Goal: Information Seeking & Learning: Learn about a topic

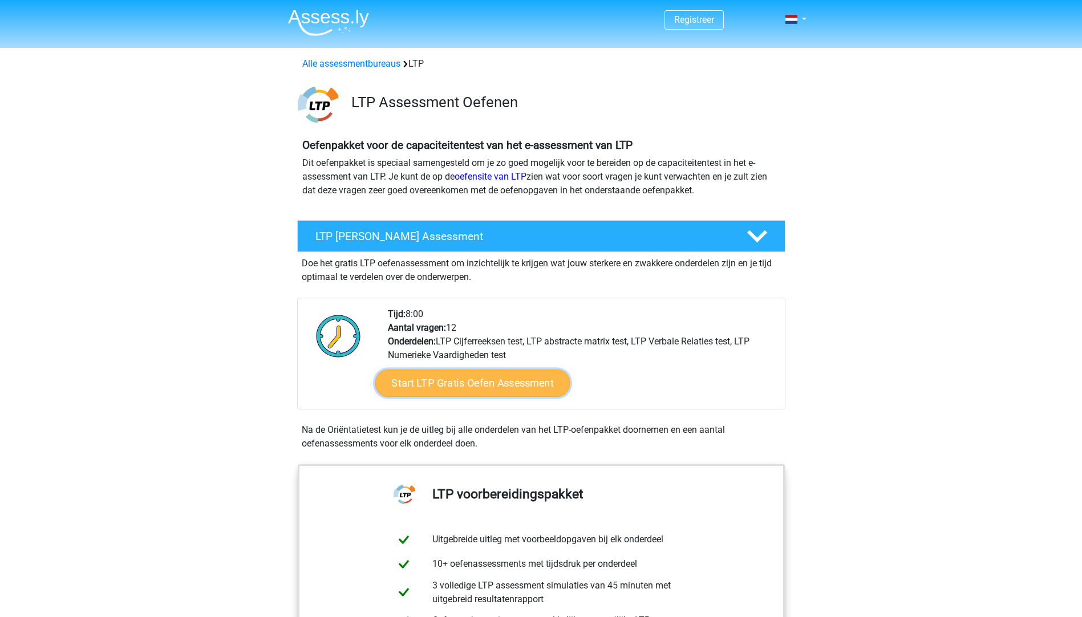
click at [477, 391] on link "Start LTP Gratis Oefen Assessment" at bounding box center [472, 383] width 195 height 27
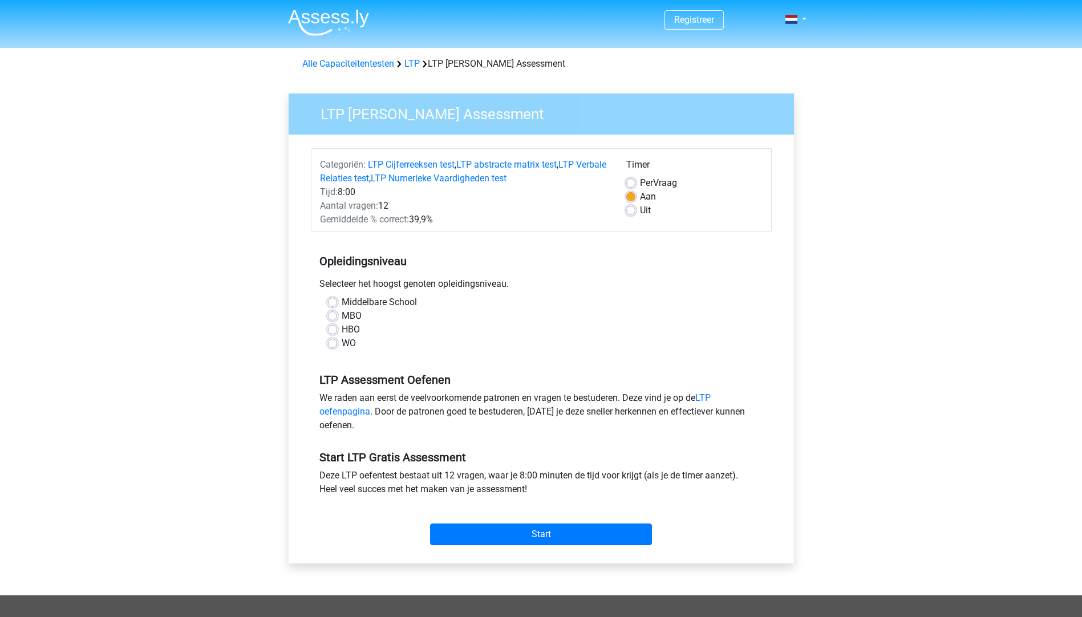
click at [342, 343] on label "WO" at bounding box center [349, 343] width 14 height 14
click at [336, 343] on input "WO" at bounding box center [332, 341] width 9 height 11
radio input "true"
click at [350, 415] on link "LTP oefenpagina" at bounding box center [514, 404] width 391 height 25
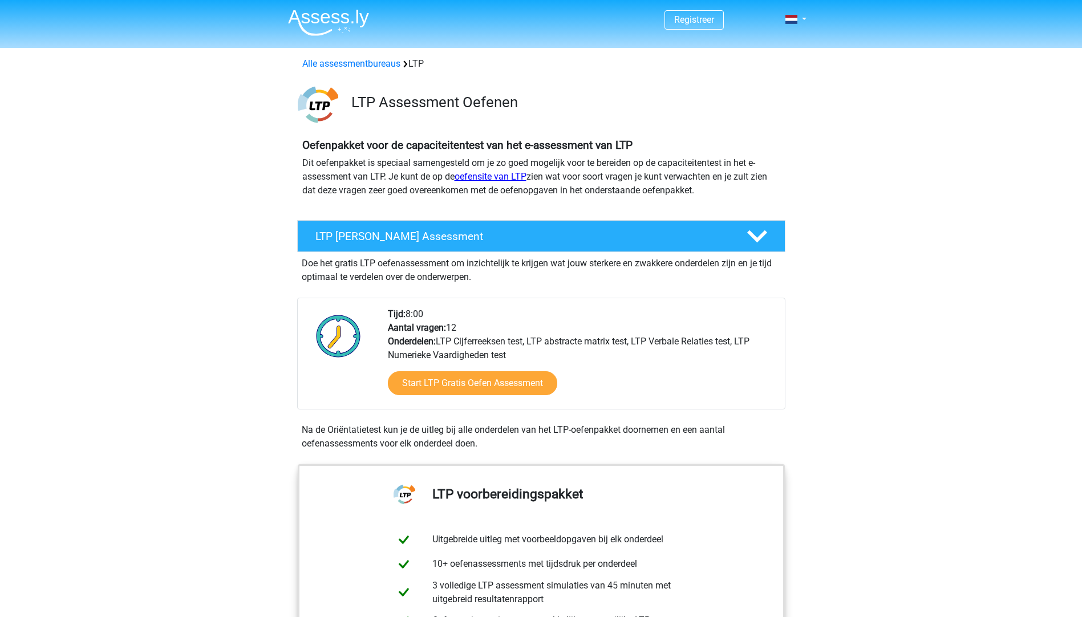
click at [498, 173] on link "oefensite van LTP" at bounding box center [490, 176] width 72 height 11
